Goal: Task Accomplishment & Management: Manage account settings

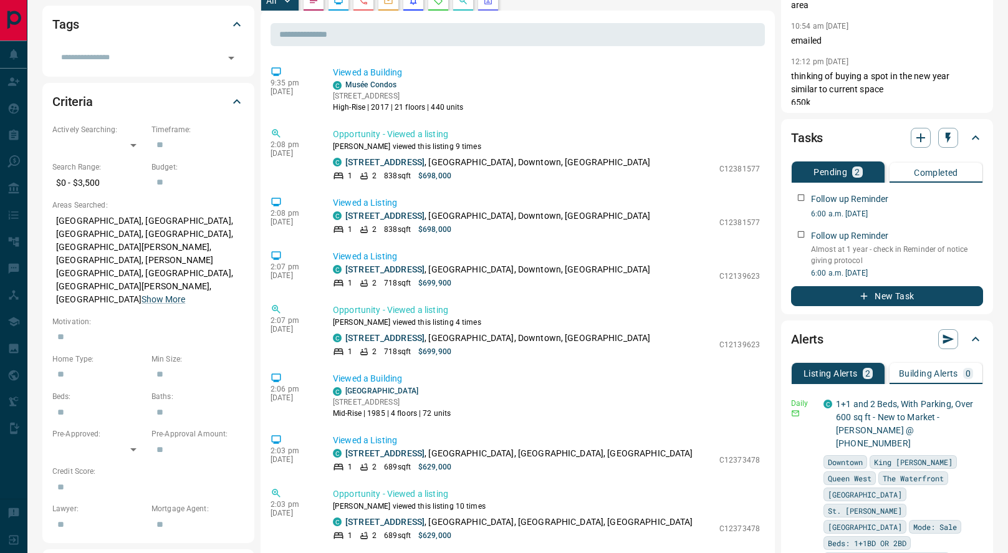
scroll to position [274, 0]
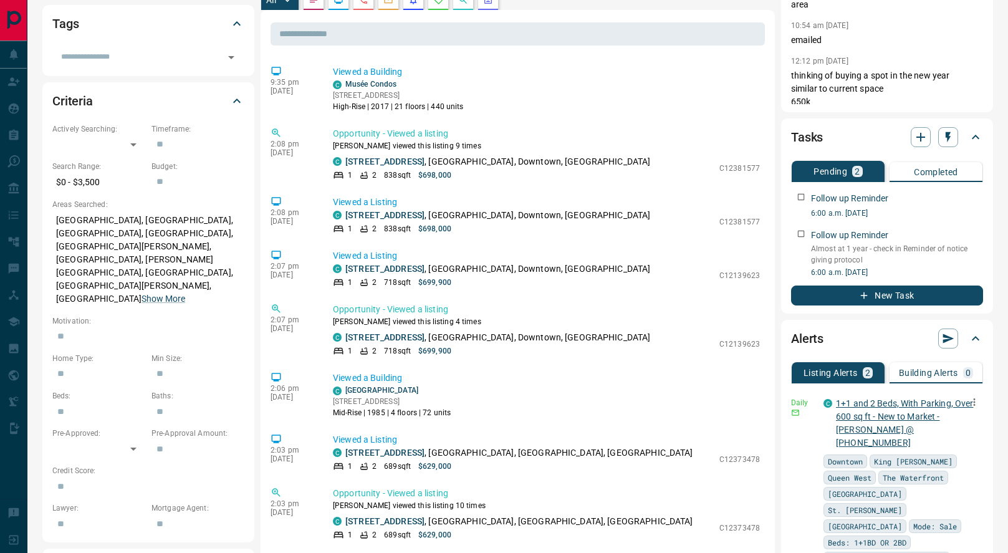
click at [873, 404] on link "1+1 and 2 Beds, With Parking, Over 600 sq ft - New to Market - [PERSON_NAME] @ …" at bounding box center [904, 422] width 137 height 49
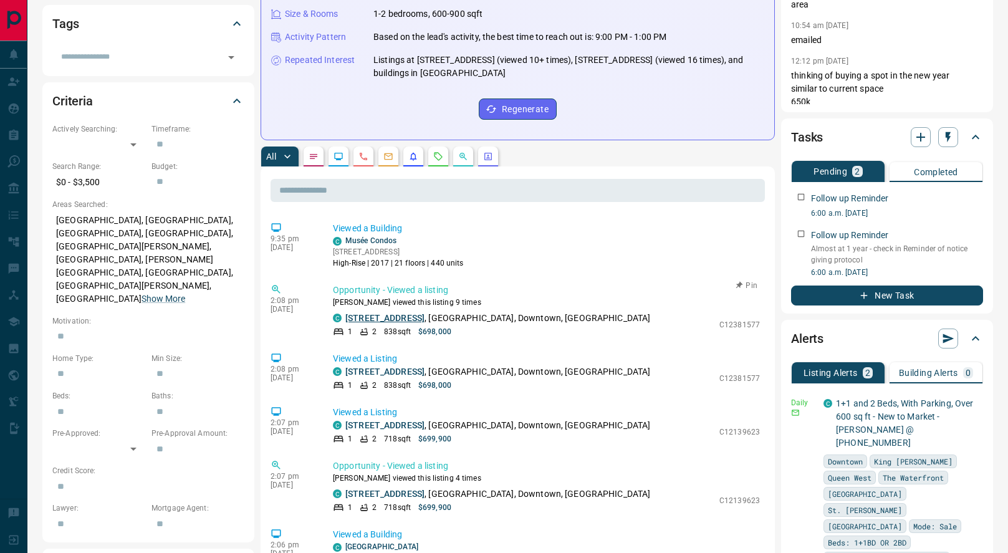
click at [419, 319] on link "[STREET_ADDRESS]" at bounding box center [384, 318] width 79 height 10
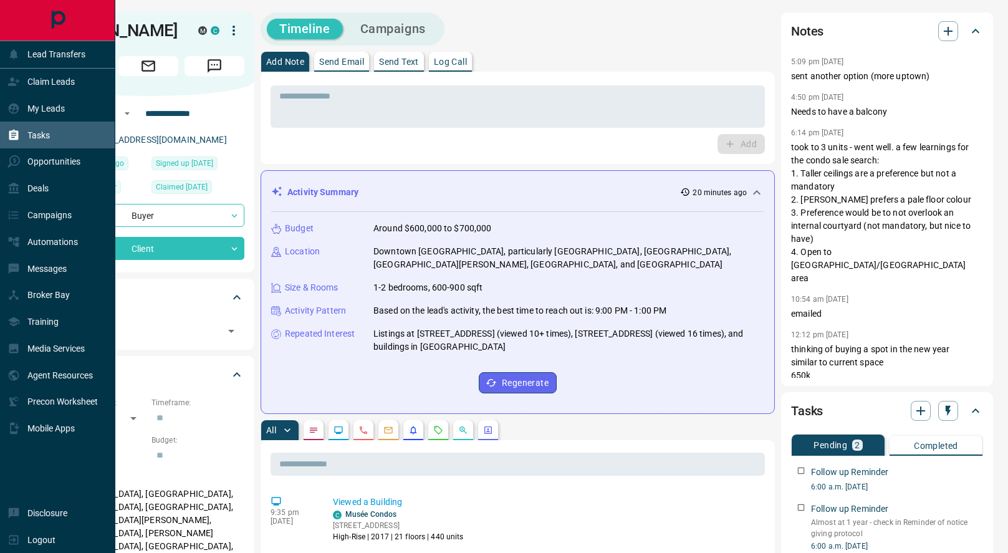
click at [24, 135] on div "Tasks" at bounding box center [28, 135] width 42 height 21
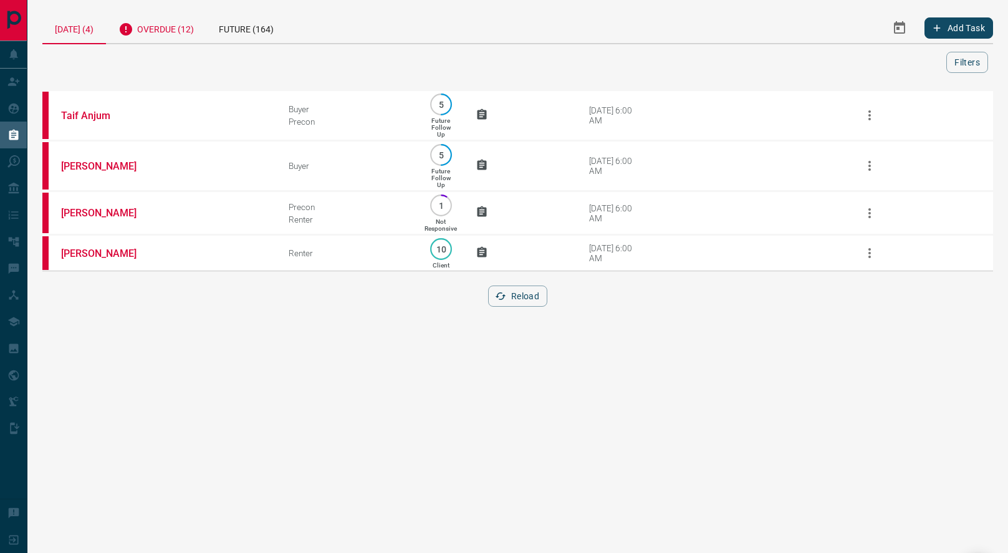
click at [193, 29] on div "Overdue (12)" at bounding box center [156, 27] width 100 height 31
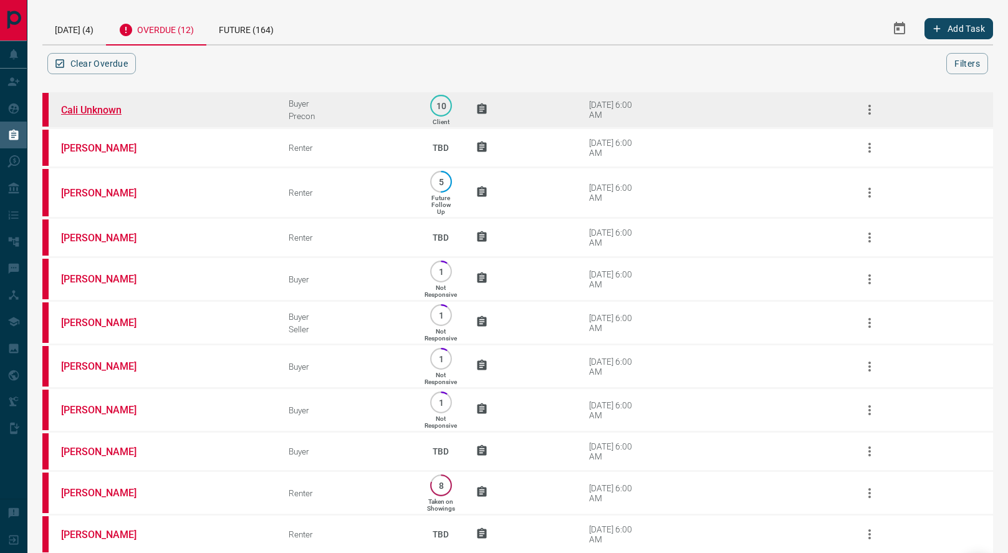
click at [97, 112] on link "Cali Unknown" at bounding box center [107, 110] width 93 height 12
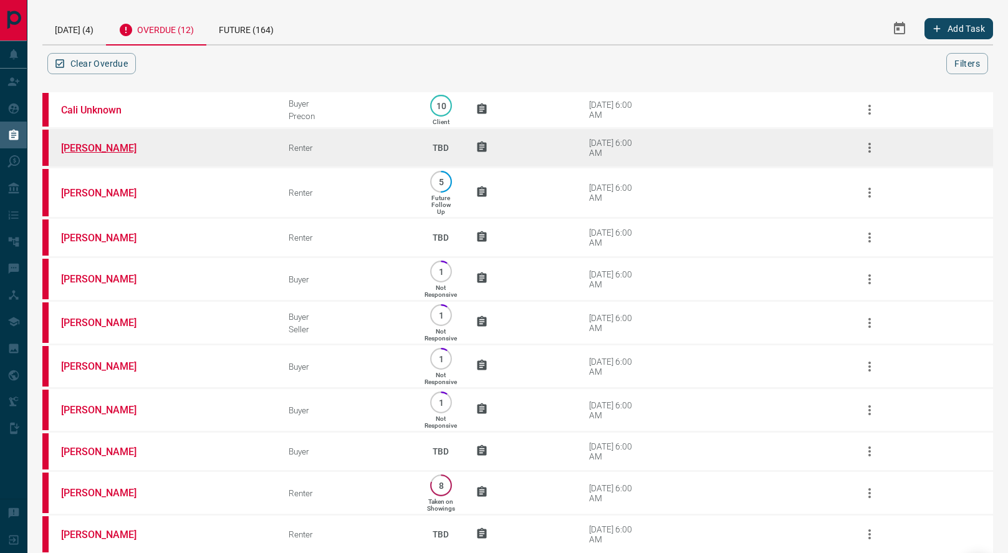
click at [99, 148] on link "[PERSON_NAME]" at bounding box center [107, 148] width 93 height 12
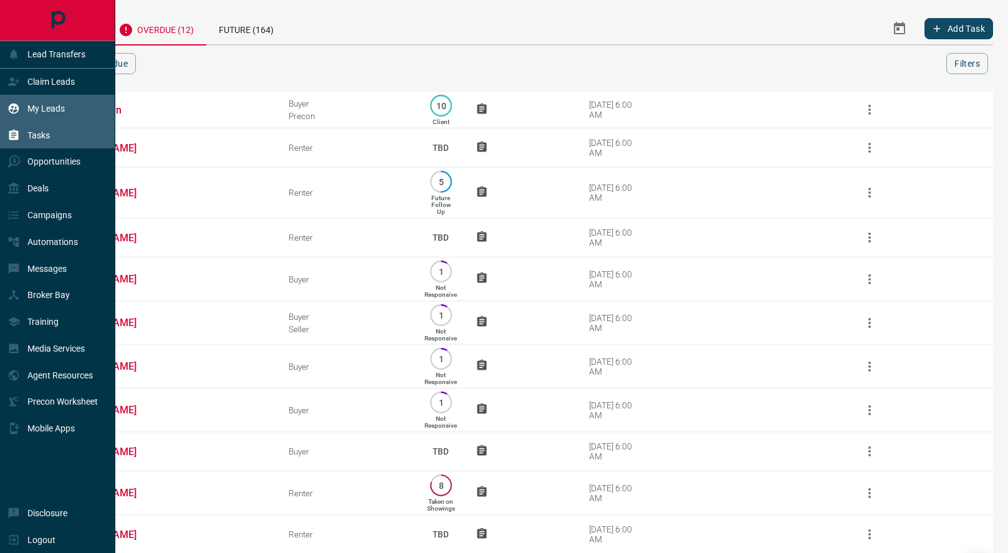
click at [39, 108] on p "My Leads" at bounding box center [45, 108] width 37 height 10
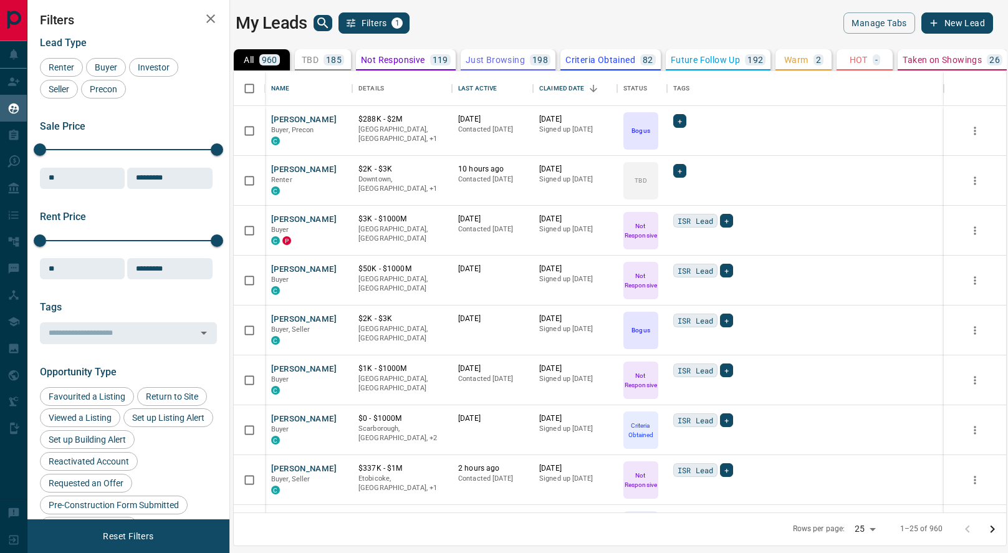
click at [318, 19] on icon "search button" at bounding box center [322, 22] width 11 height 11
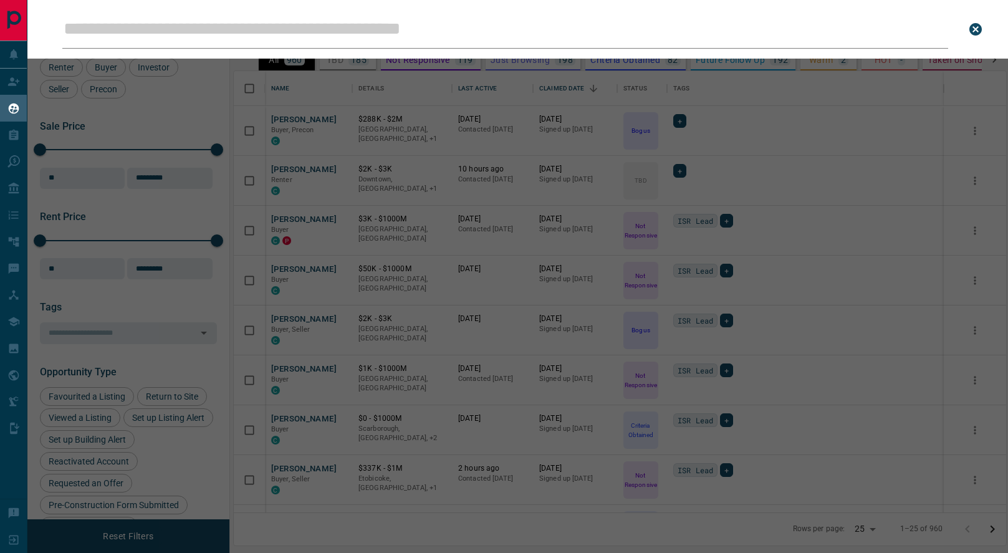
scroll to position [441, 772]
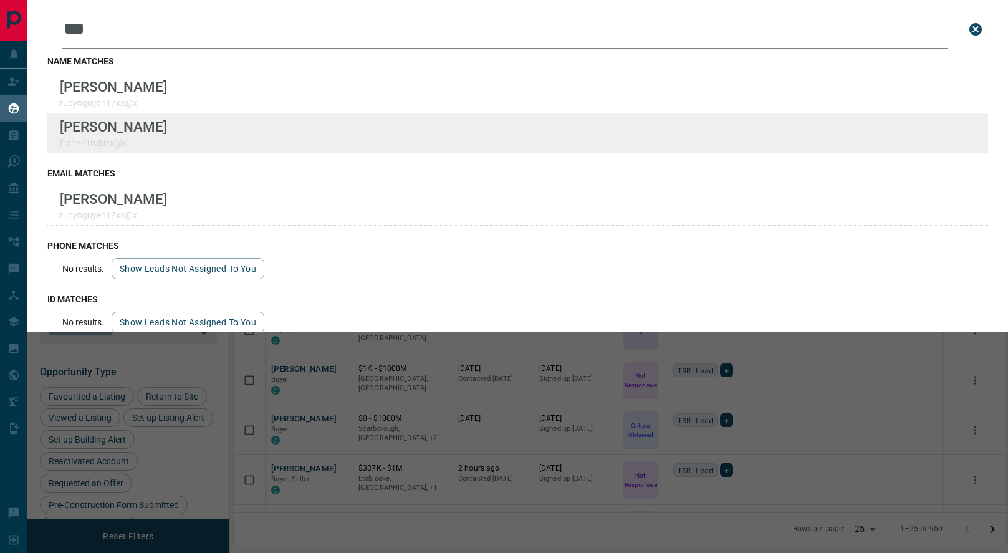
type input "***"
click at [0, 0] on div "Lead Transfers Claim Leads My Leads Tasks Opportunities Deals Campaigns Automat…" at bounding box center [504, 268] width 1008 height 537
